Goal: Find specific page/section: Find specific page/section

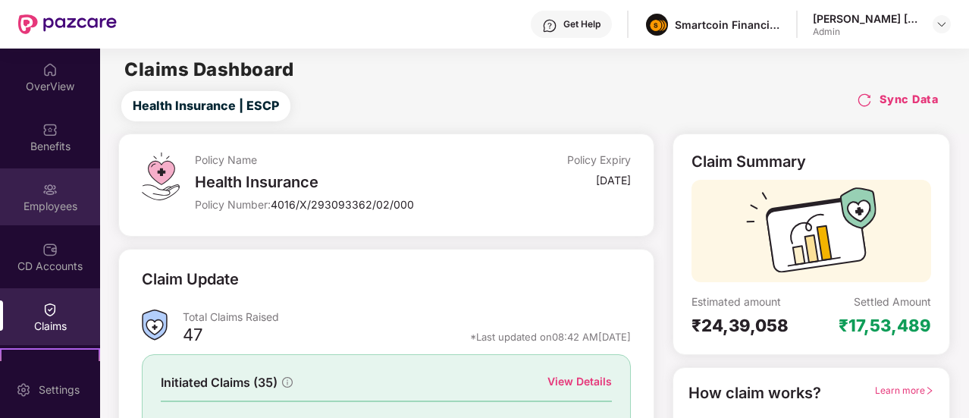
click at [55, 199] on div "Employees" at bounding box center [50, 206] width 100 height 15
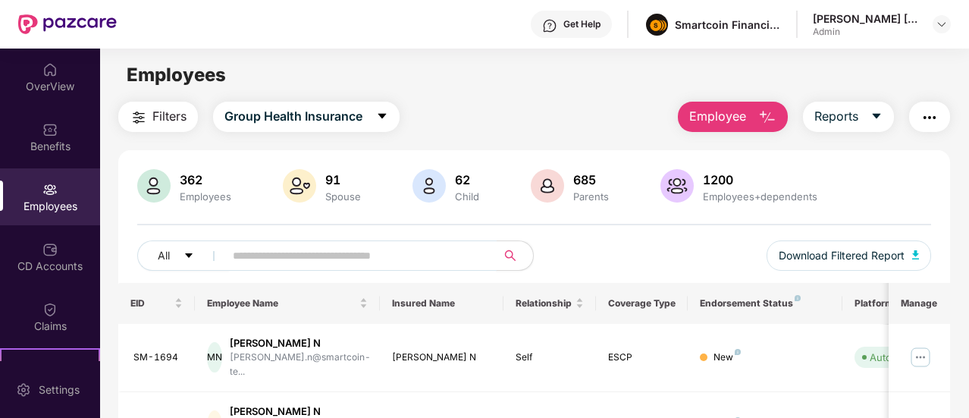
click at [252, 261] on input "text" at bounding box center [354, 255] width 243 height 23
paste input "******"
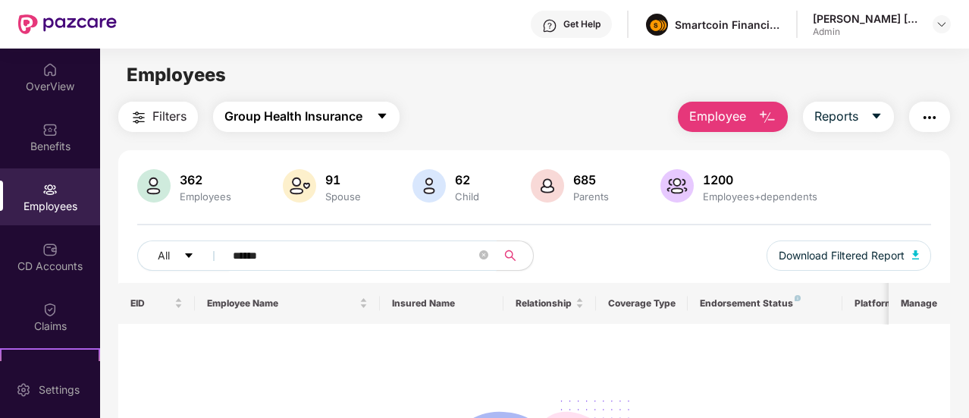
type input "******"
click at [293, 114] on span "Group Health Insurance" at bounding box center [293, 116] width 138 height 19
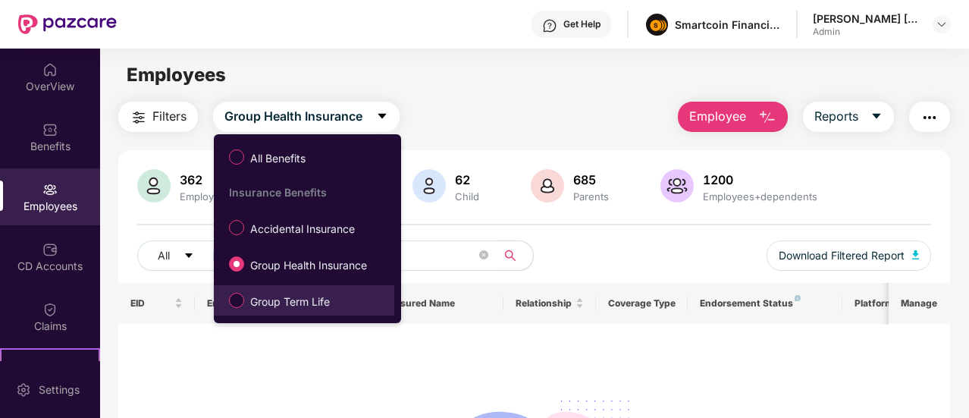
click at [274, 290] on label "Group Term Life" at bounding box center [282, 300] width 122 height 26
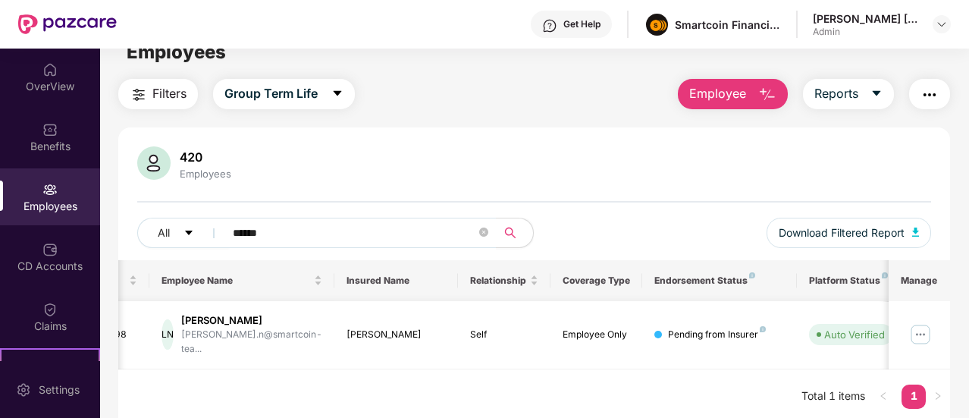
scroll to position [0, 41]
click at [324, 101] on button "Group Term Life" at bounding box center [284, 94] width 142 height 30
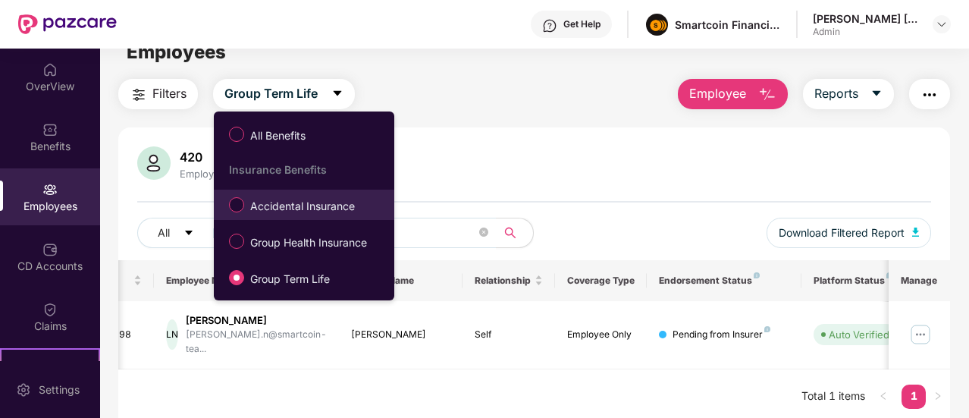
click at [310, 202] on span "Accidental Insurance" at bounding box center [302, 206] width 117 height 17
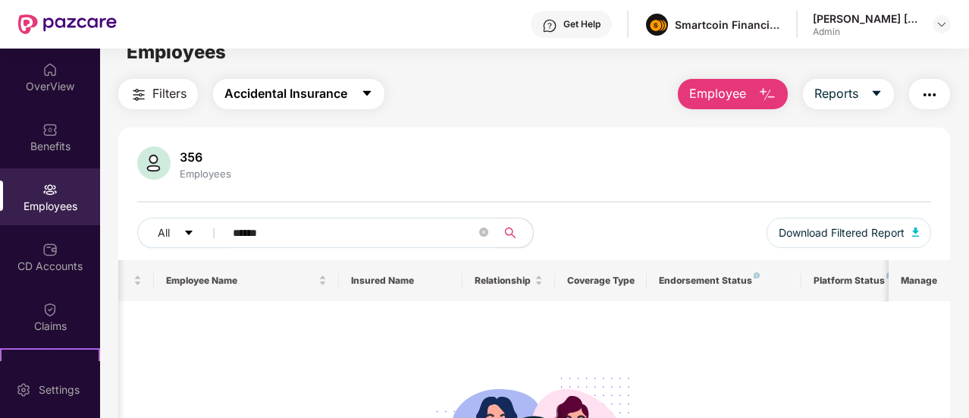
click at [356, 89] on button "Accidental Insurance" at bounding box center [298, 94] width 171 height 30
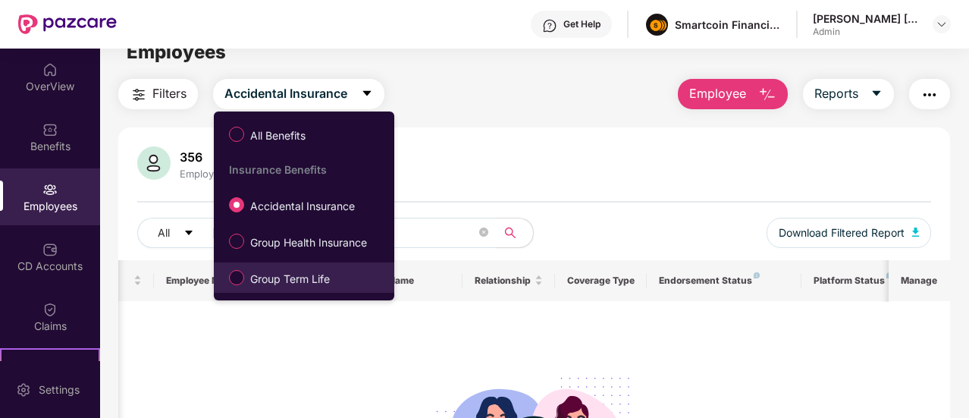
click at [301, 271] on span "Group Term Life" at bounding box center [290, 279] width 92 height 17
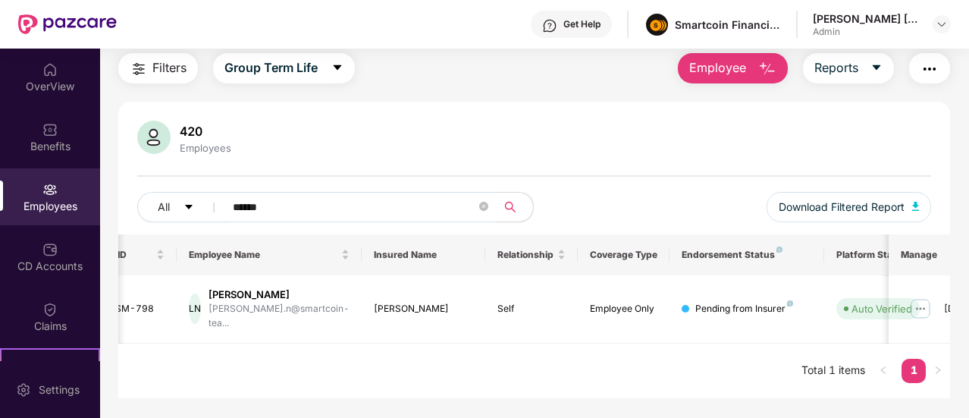
scroll to position [0, 19]
